Goal: Information Seeking & Learning: Compare options

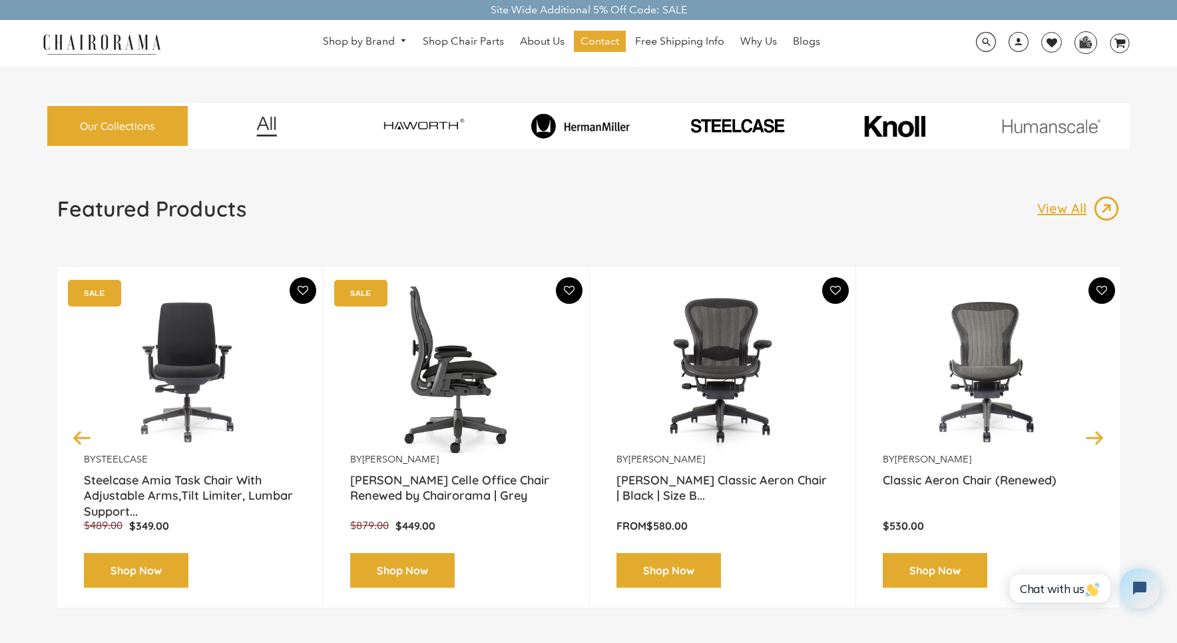
click at [448, 366] on img at bounding box center [456, 369] width 212 height 166
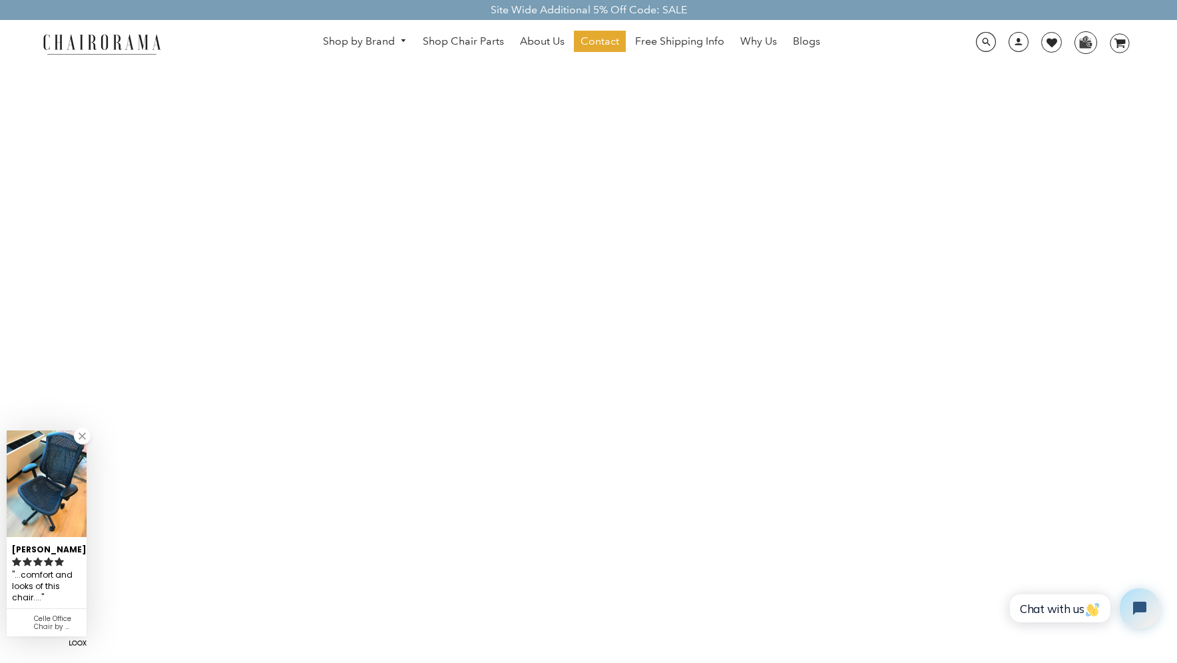
scroll to position [1405, 0]
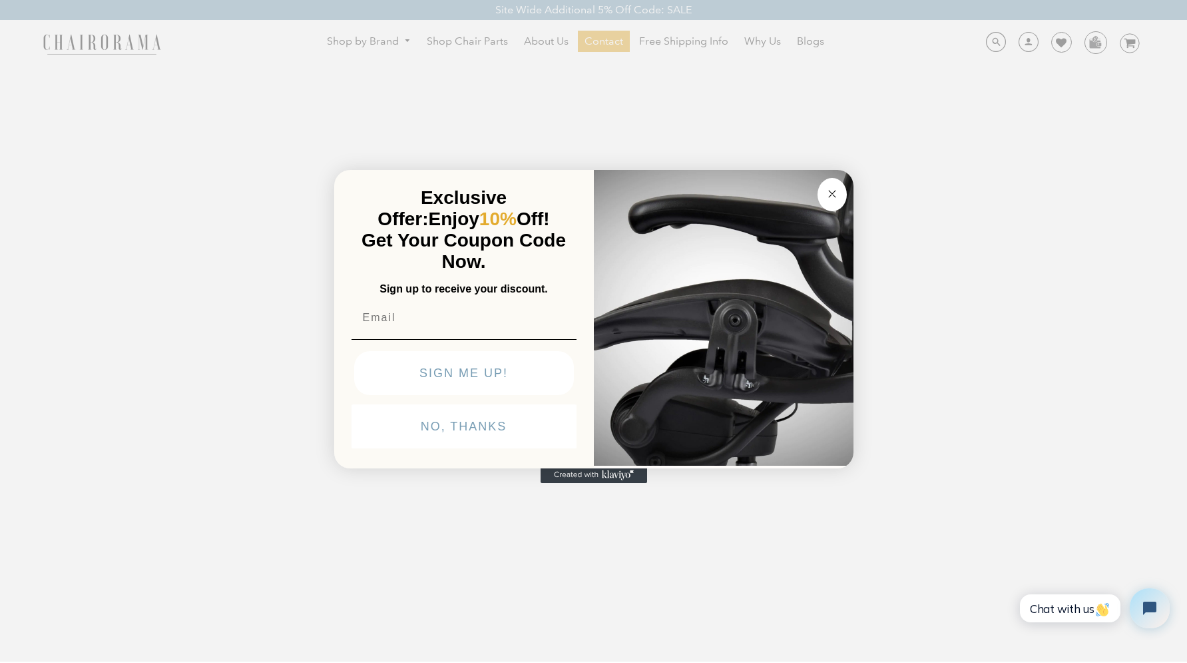
click at [830, 192] on circle "Close dialog" at bounding box center [831, 193] width 15 height 15
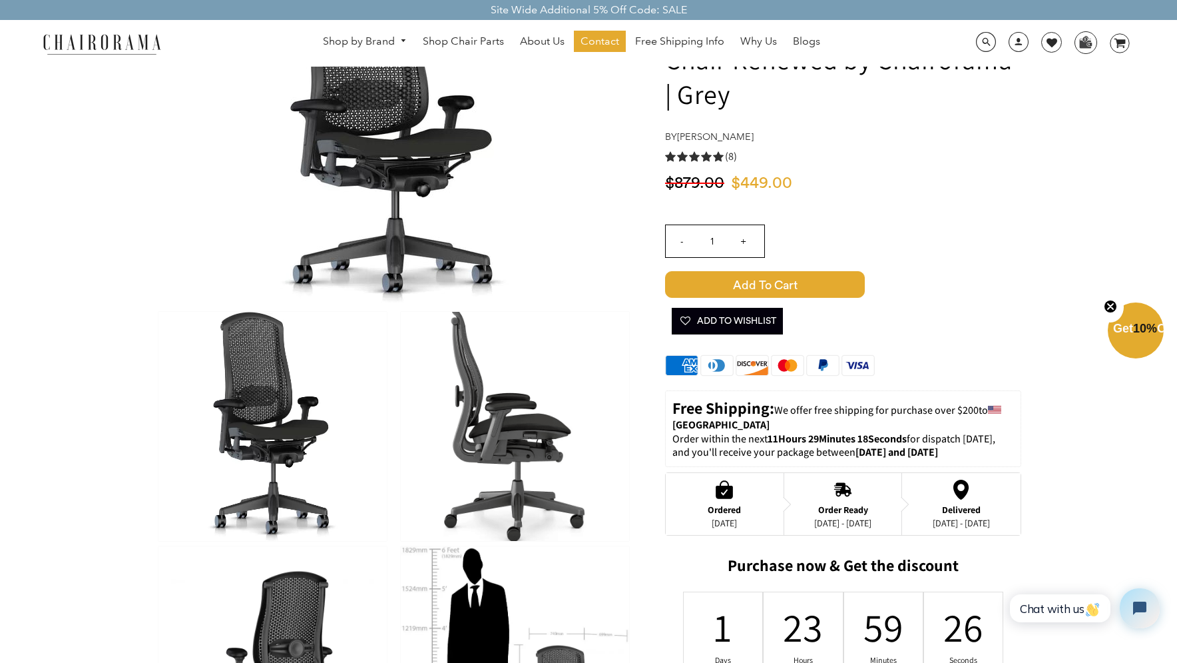
scroll to position [0, 0]
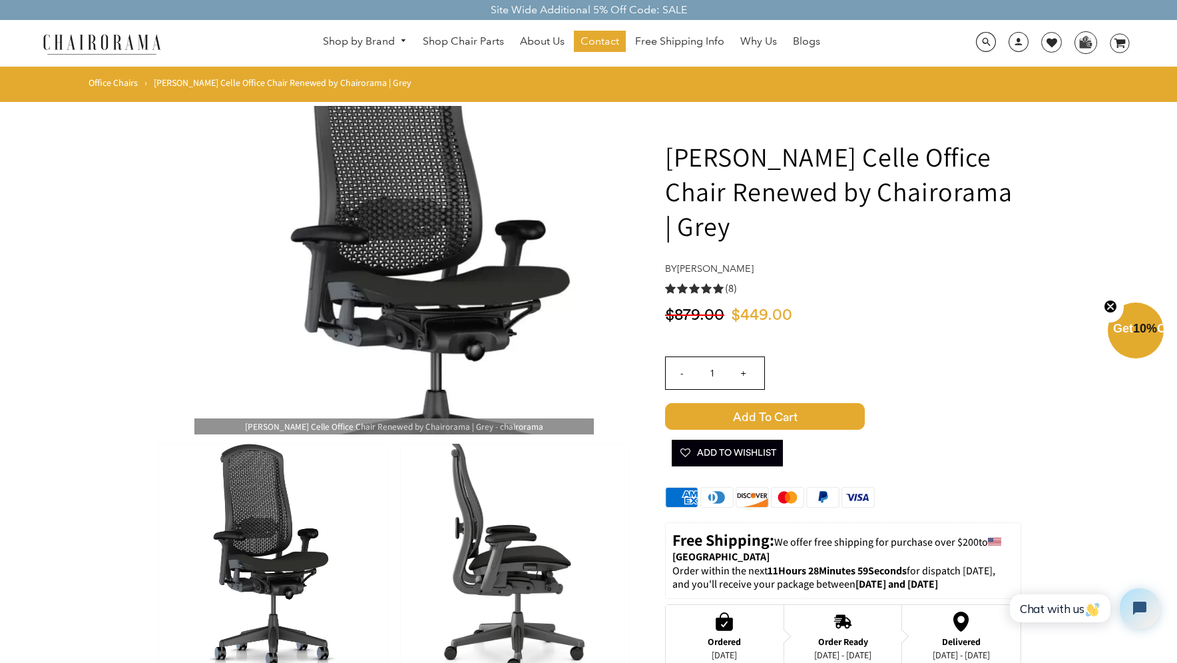
click at [365, 264] on img at bounding box center [394, 270] width 400 height 328
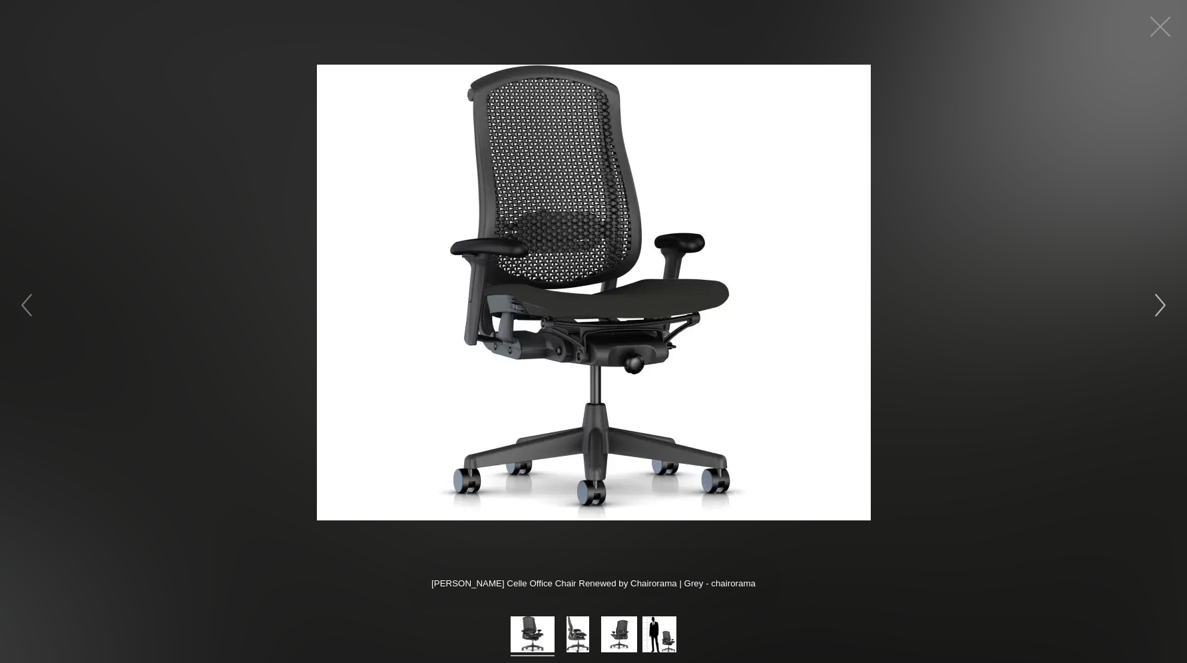
click at [1157, 308] on button "button" at bounding box center [1161, 305] width 40 height 40
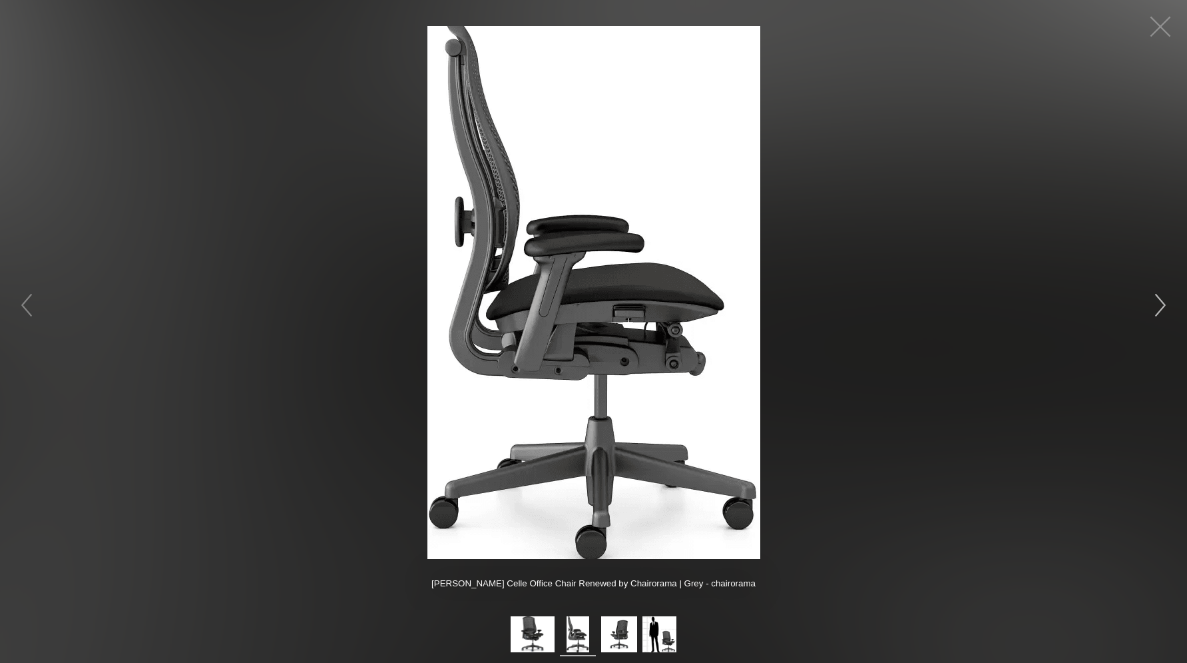
click at [1157, 308] on button "button" at bounding box center [1161, 305] width 40 height 40
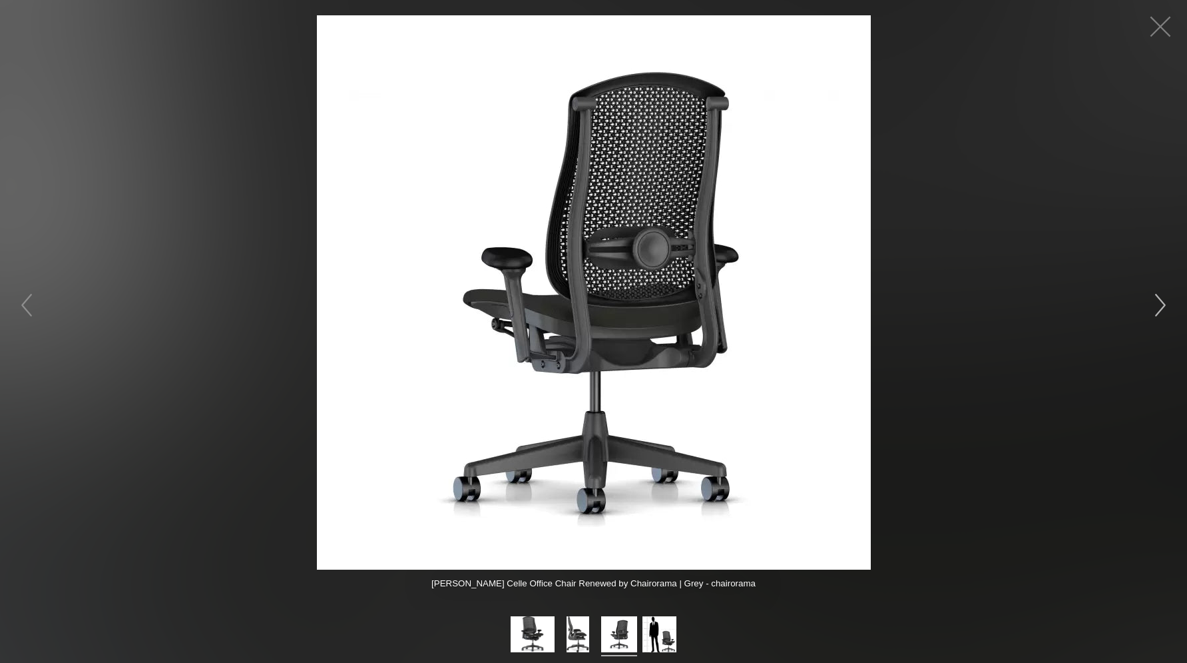
click at [1157, 308] on button "button" at bounding box center [1161, 305] width 40 height 40
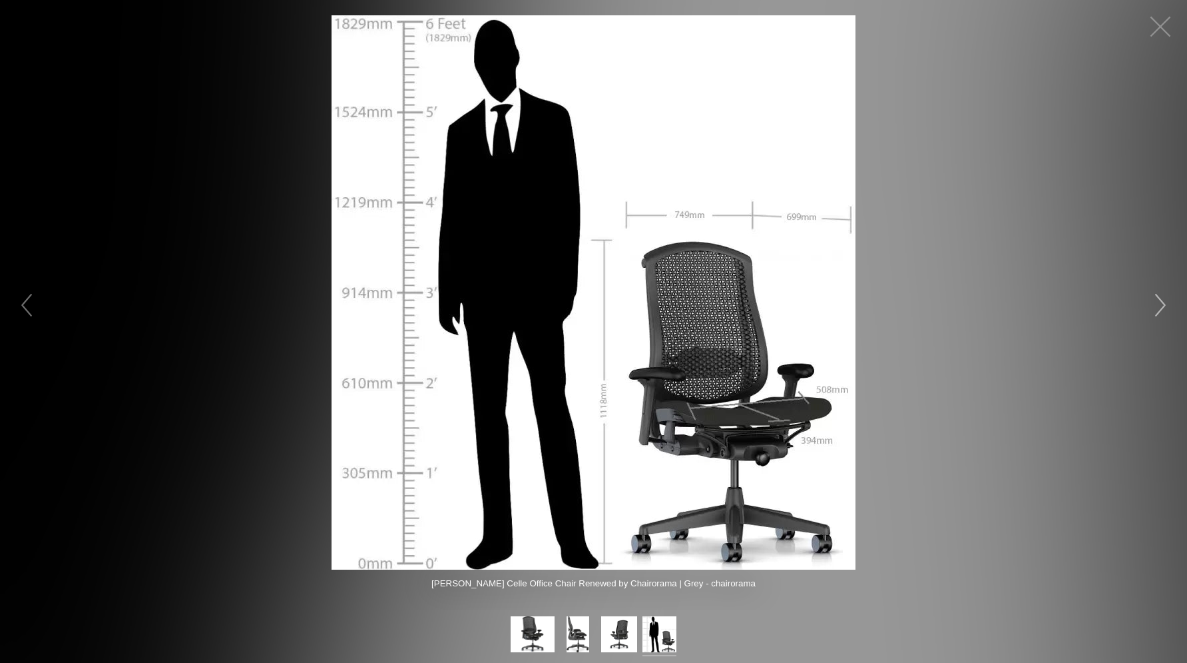
click at [1157, 306] on button "button" at bounding box center [1161, 305] width 40 height 40
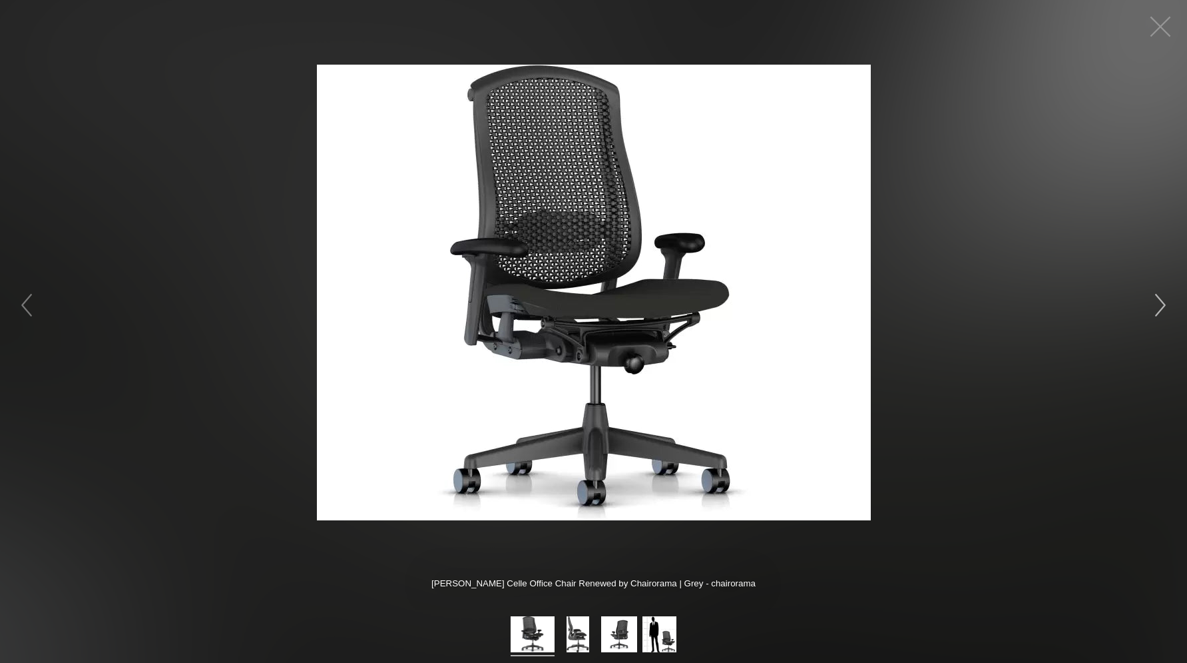
click at [1156, 304] on button "button" at bounding box center [1161, 305] width 40 height 40
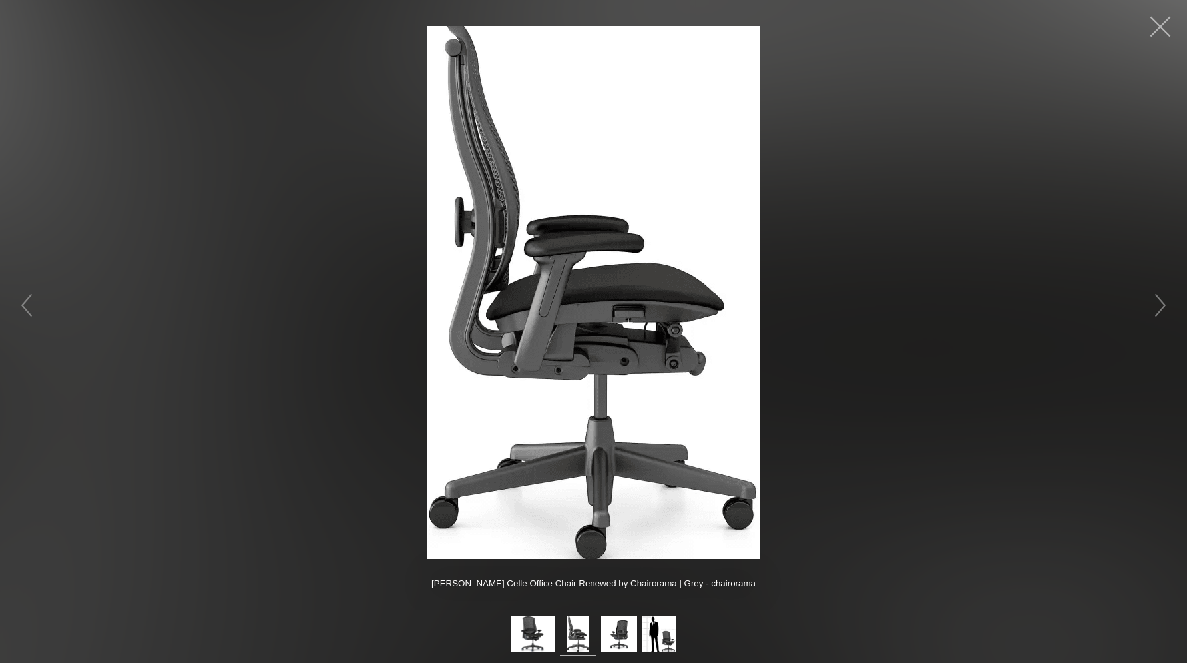
click at [1161, 18] on button "button" at bounding box center [1161, 27] width 40 height 40
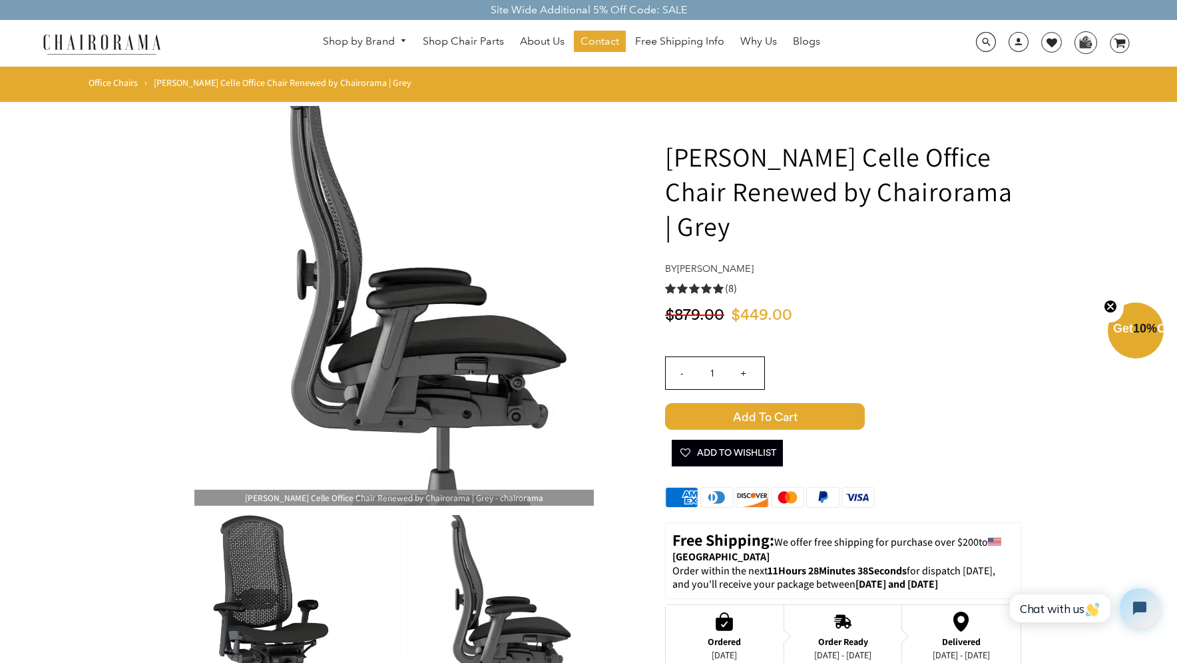
click at [364, 276] on img at bounding box center [394, 306] width 400 height 400
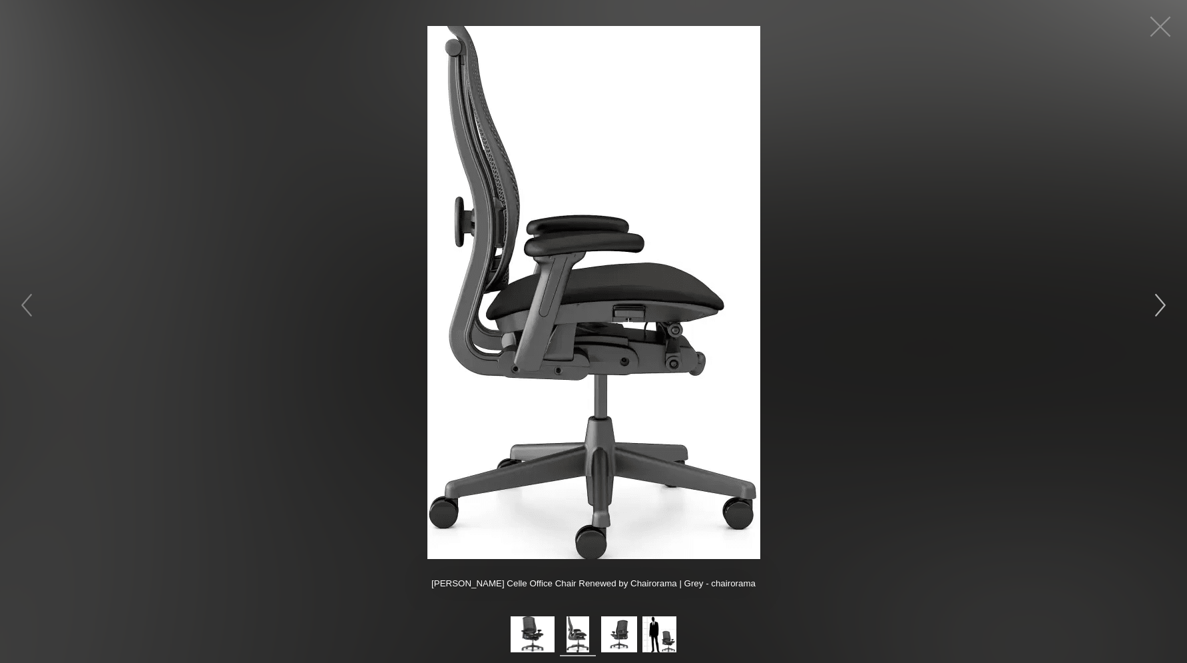
click at [1147, 308] on button "button" at bounding box center [1161, 305] width 40 height 40
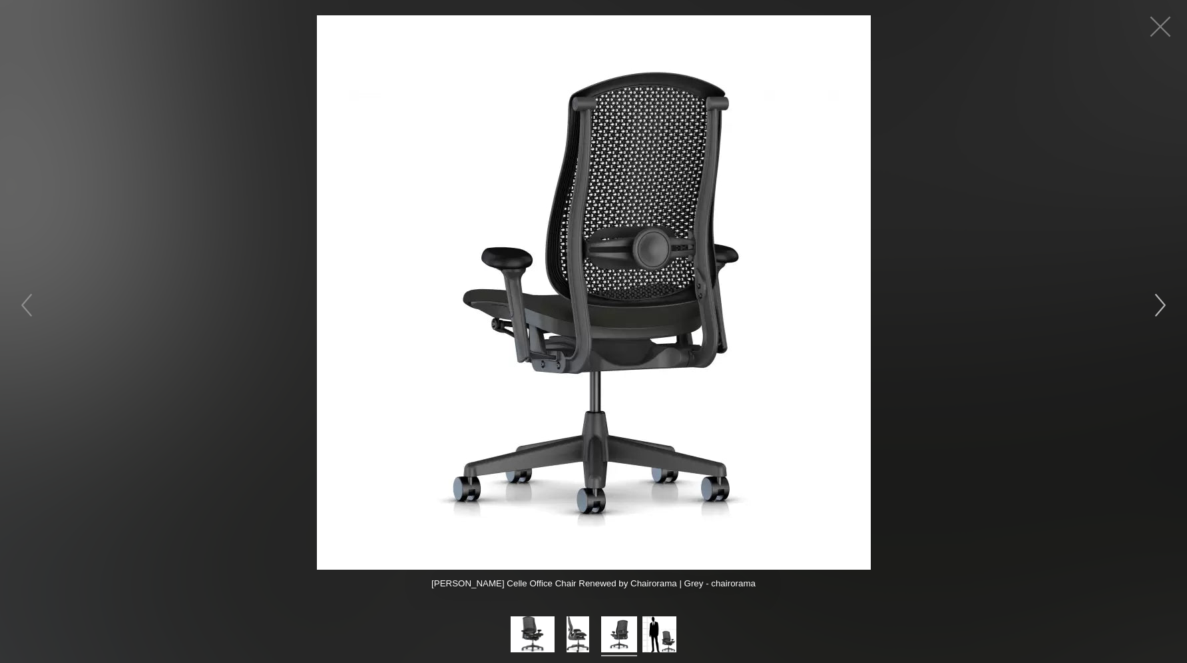
click at [1161, 301] on button "button" at bounding box center [1161, 305] width 40 height 40
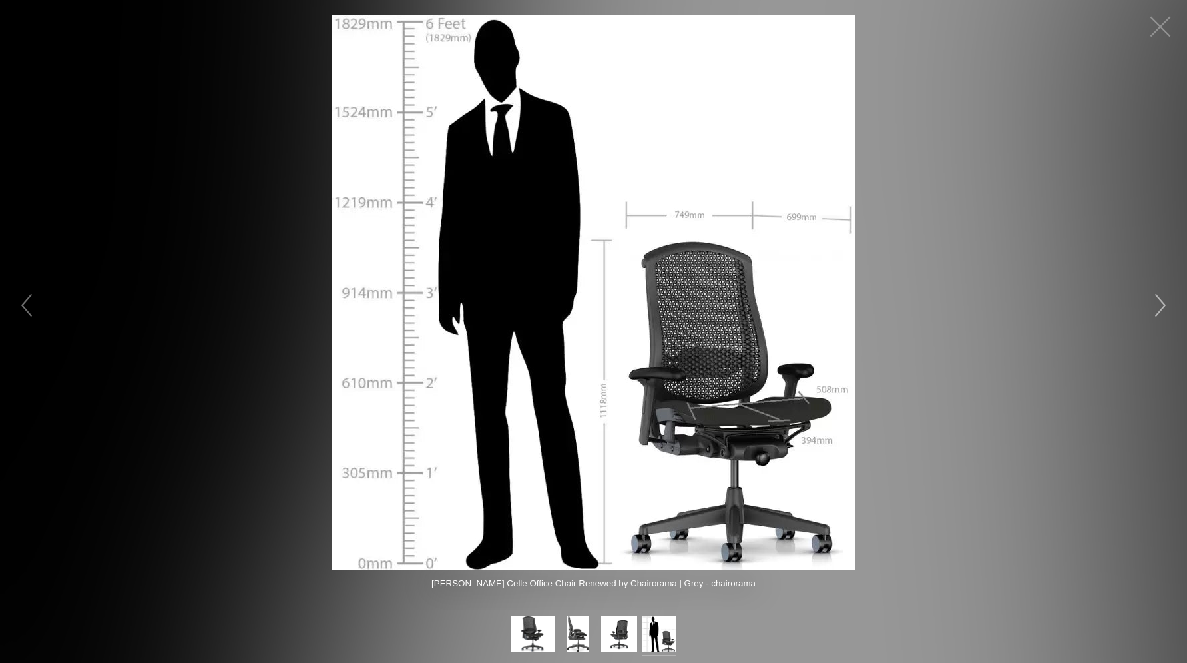
click at [1160, 300] on button "button" at bounding box center [1161, 305] width 40 height 40
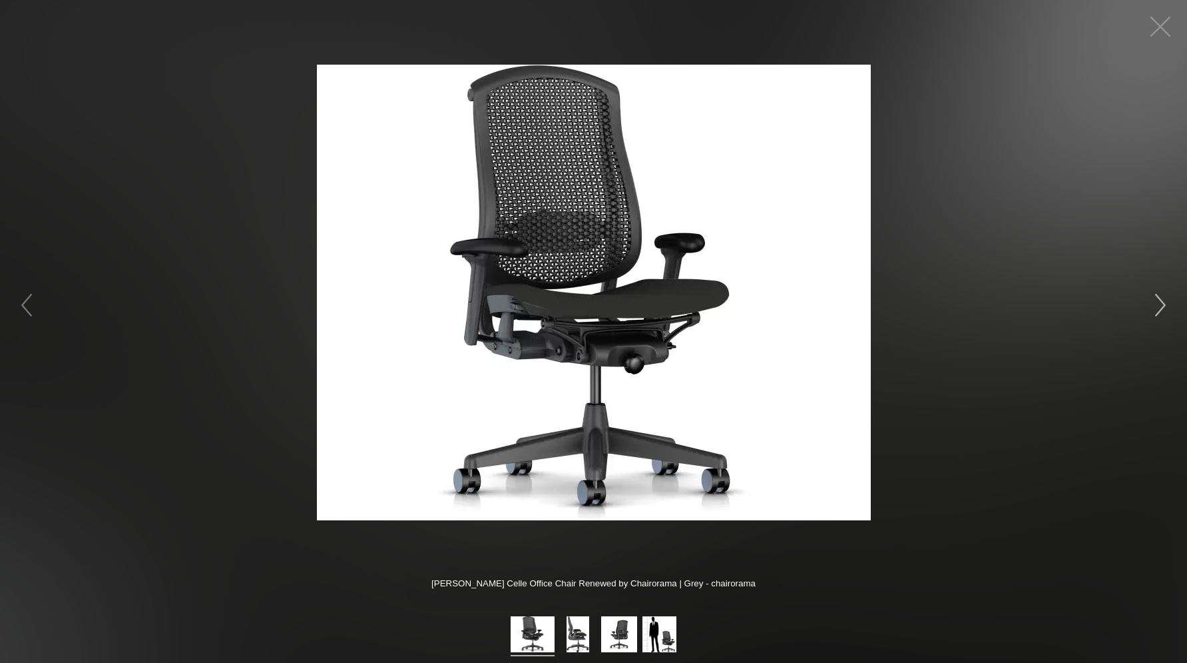
click at [1160, 300] on button "button" at bounding box center [1161, 305] width 40 height 40
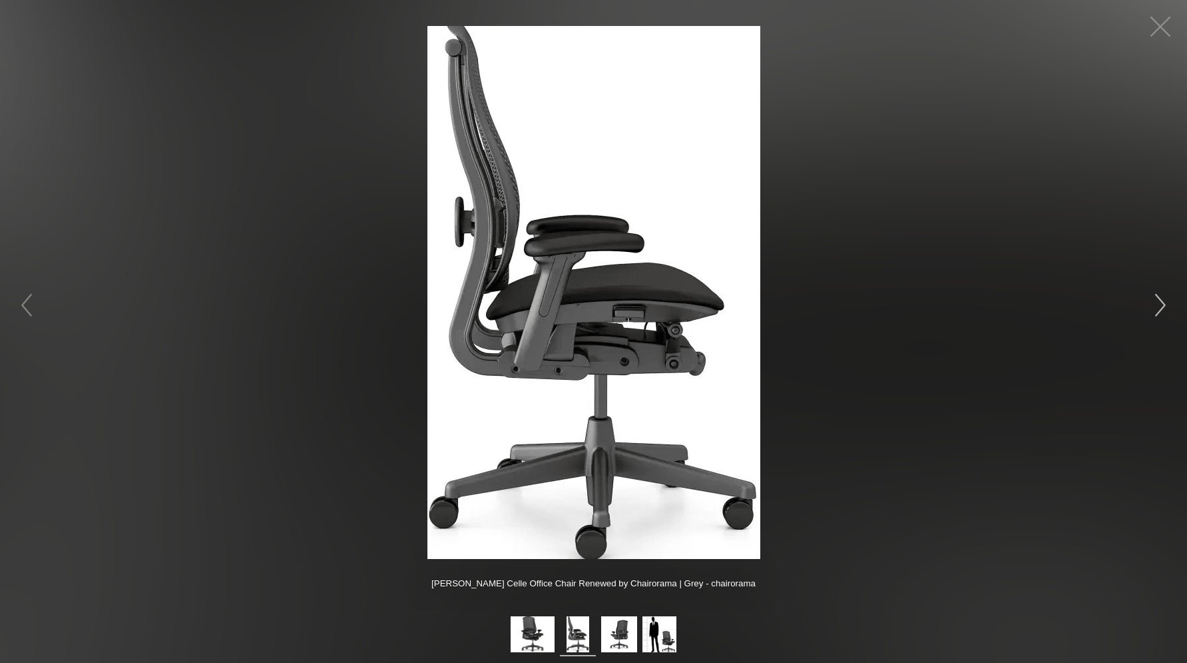
click at [1160, 300] on button "button" at bounding box center [1161, 305] width 40 height 40
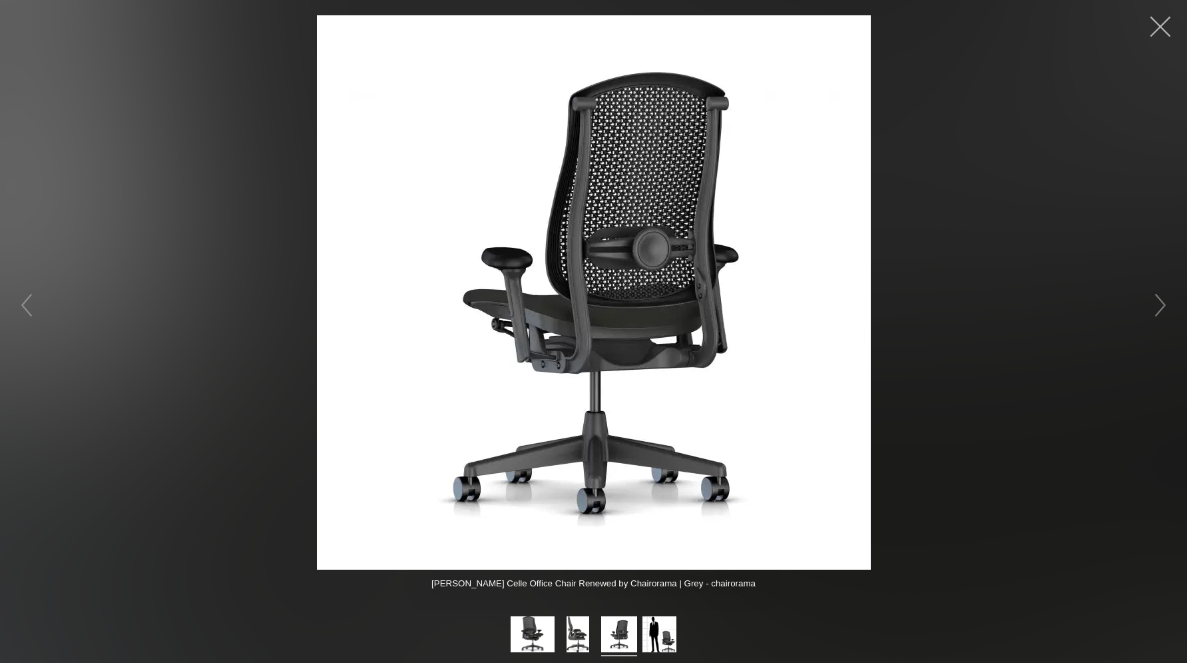
click at [1154, 18] on button "button" at bounding box center [1161, 27] width 40 height 40
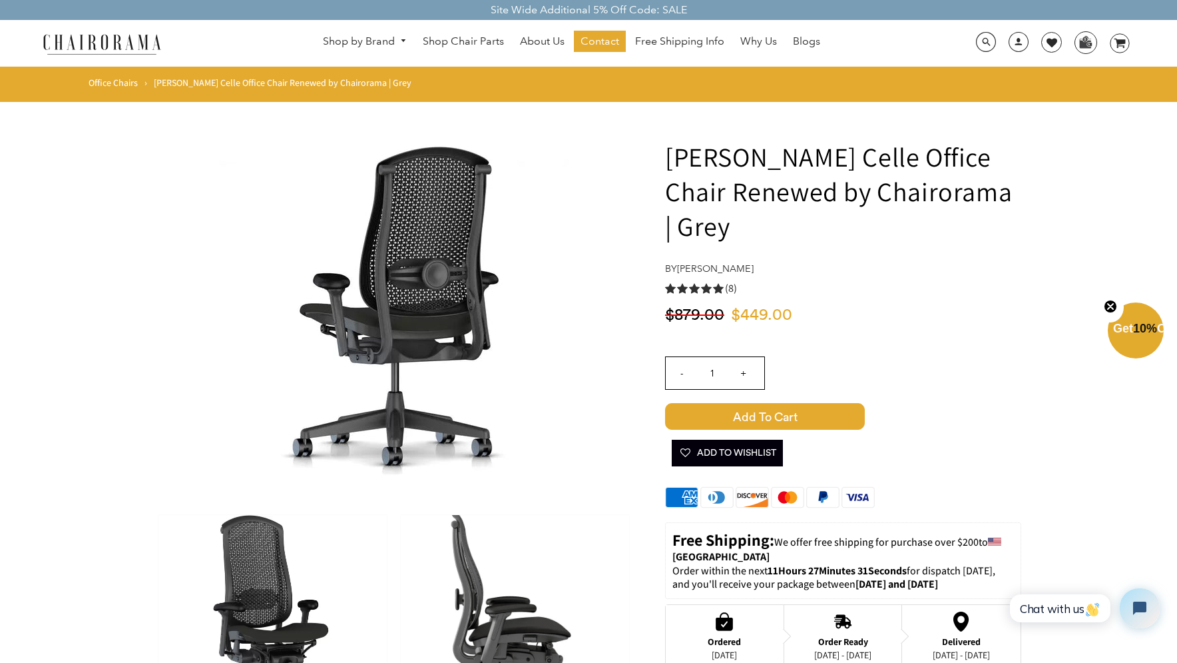
click at [81, 43] on img at bounding box center [101, 43] width 133 height 23
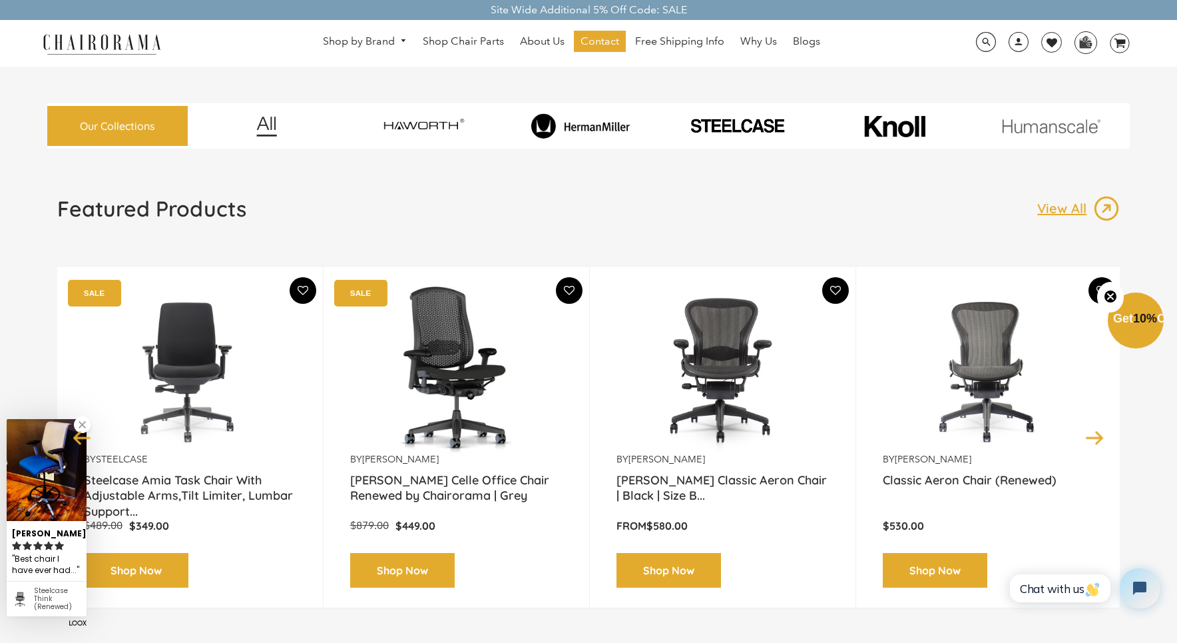
click at [84, 425] on link at bounding box center [82, 424] width 17 height 17
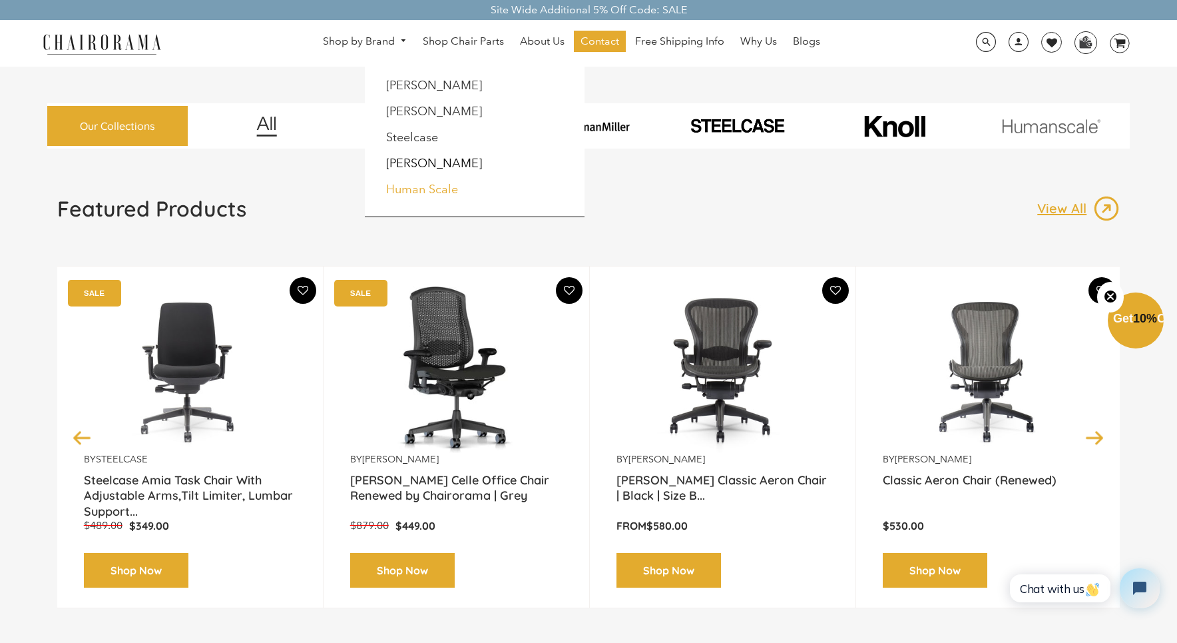
click at [408, 188] on link "Human Scale" at bounding box center [422, 189] width 72 height 15
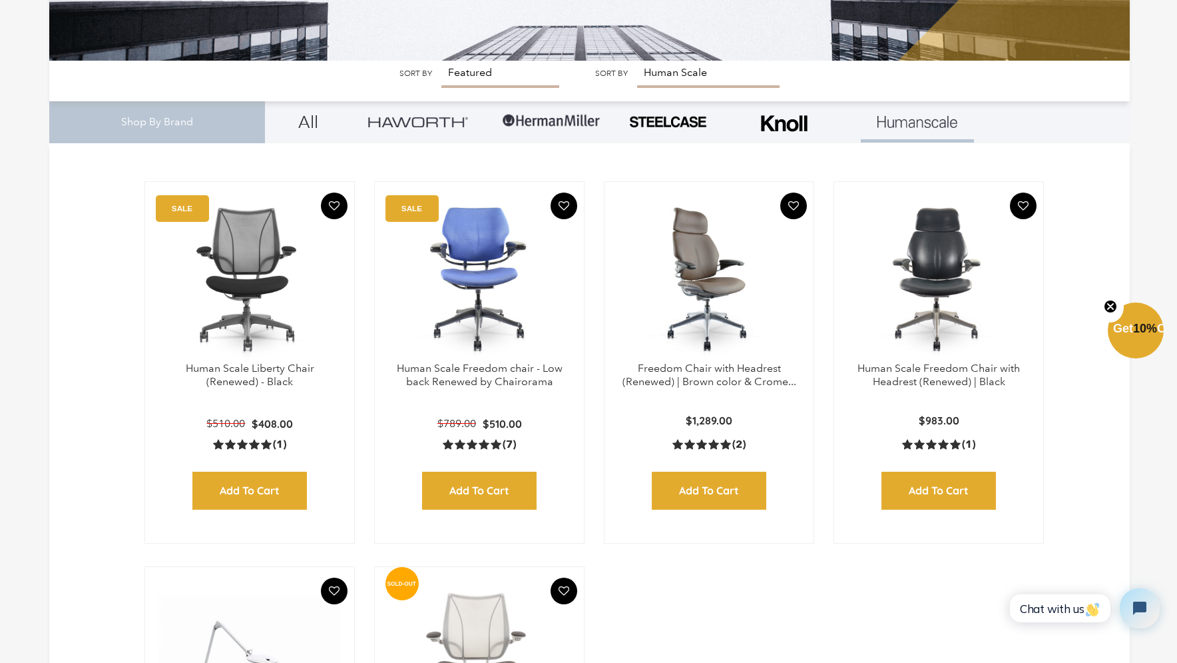
scroll to position [315, 0]
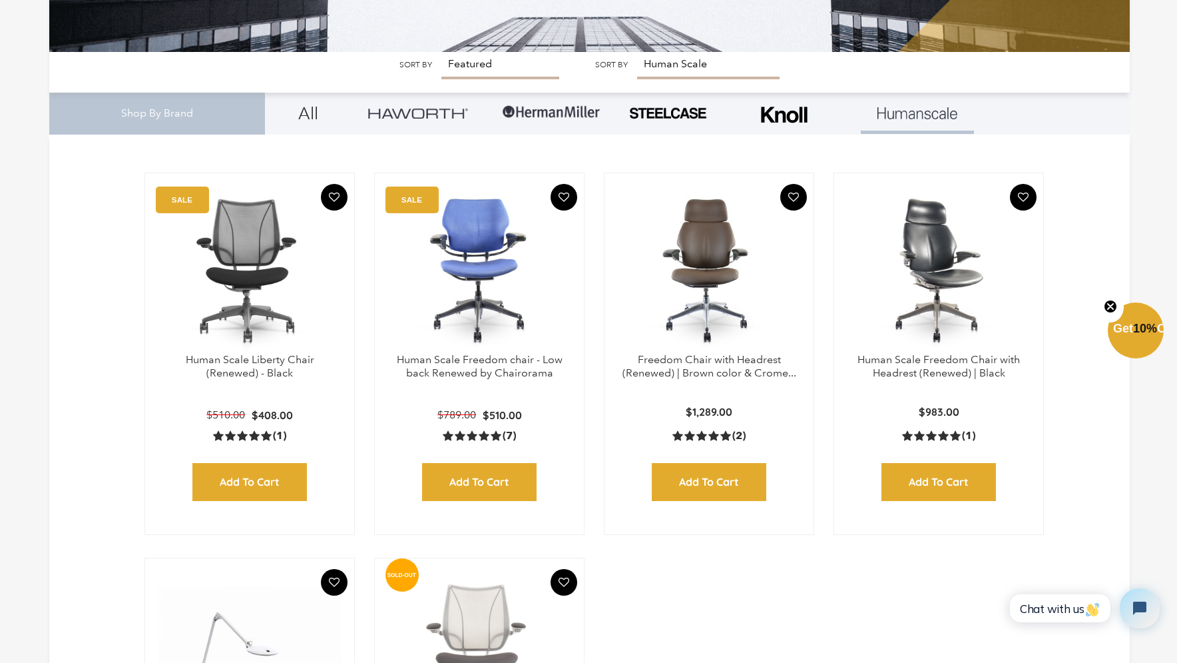
click at [934, 316] on img at bounding box center [939, 269] width 182 height 166
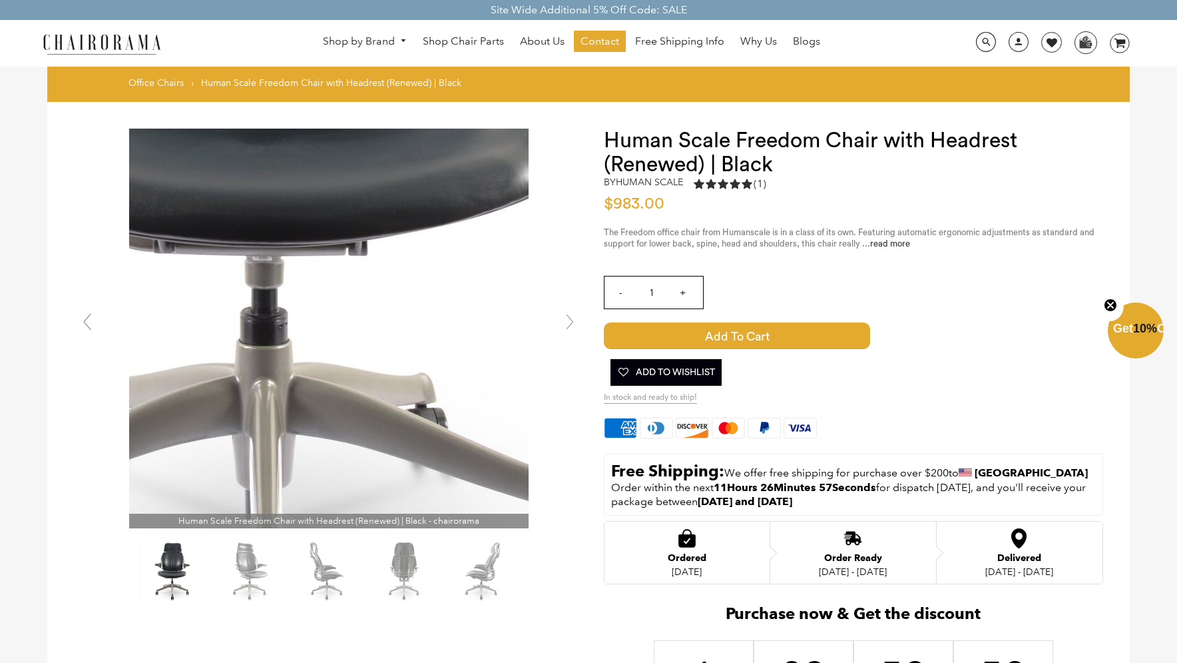
click at [342, 395] on img at bounding box center [329, 329] width 400 height 400
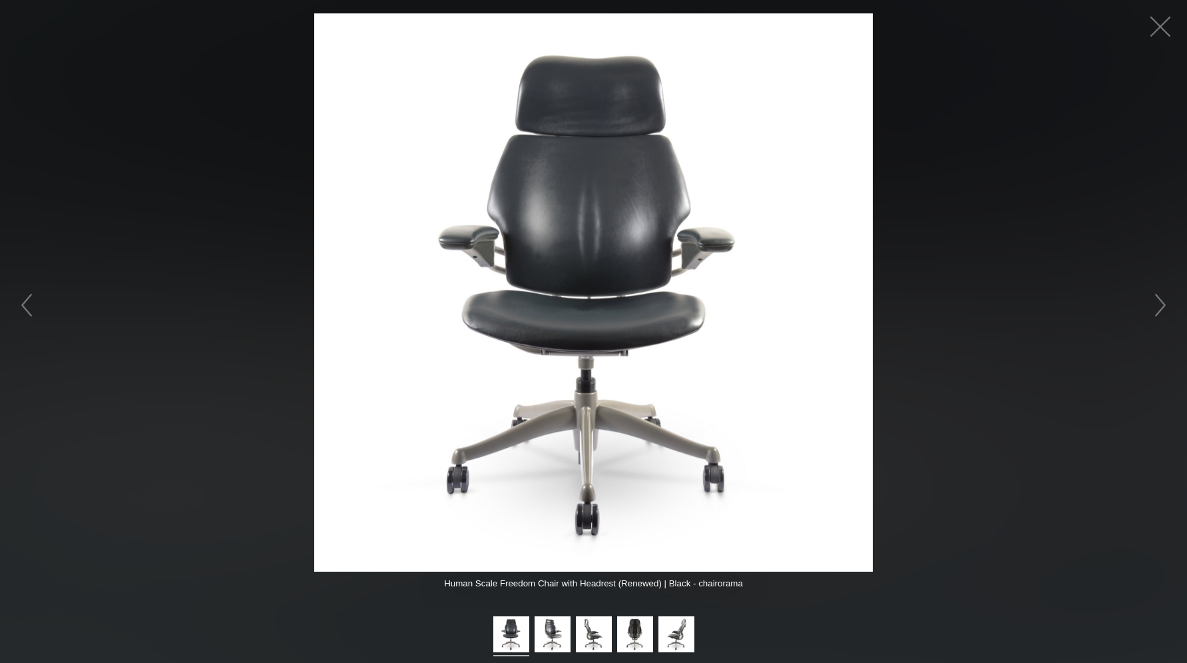
click at [581, 445] on img at bounding box center [593, 292] width 559 height 559
